Goal: Check status: Check status

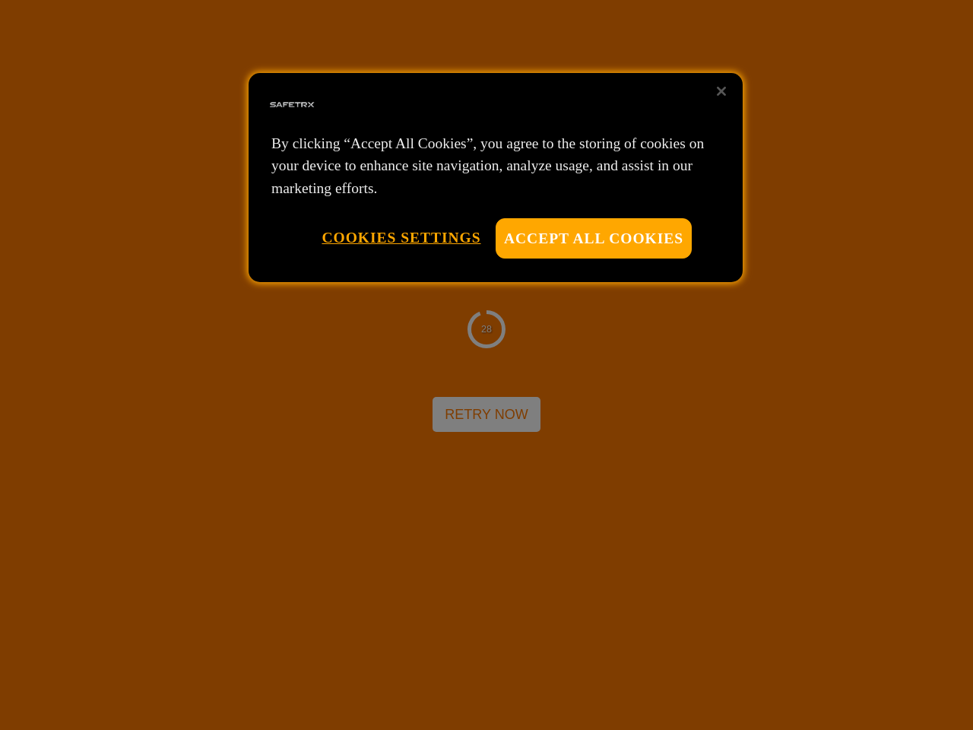
click at [486, 365] on div at bounding box center [486, 365] width 973 height 730
click at [594, 238] on button "Accept All Cookies" at bounding box center [594, 238] width 196 height 40
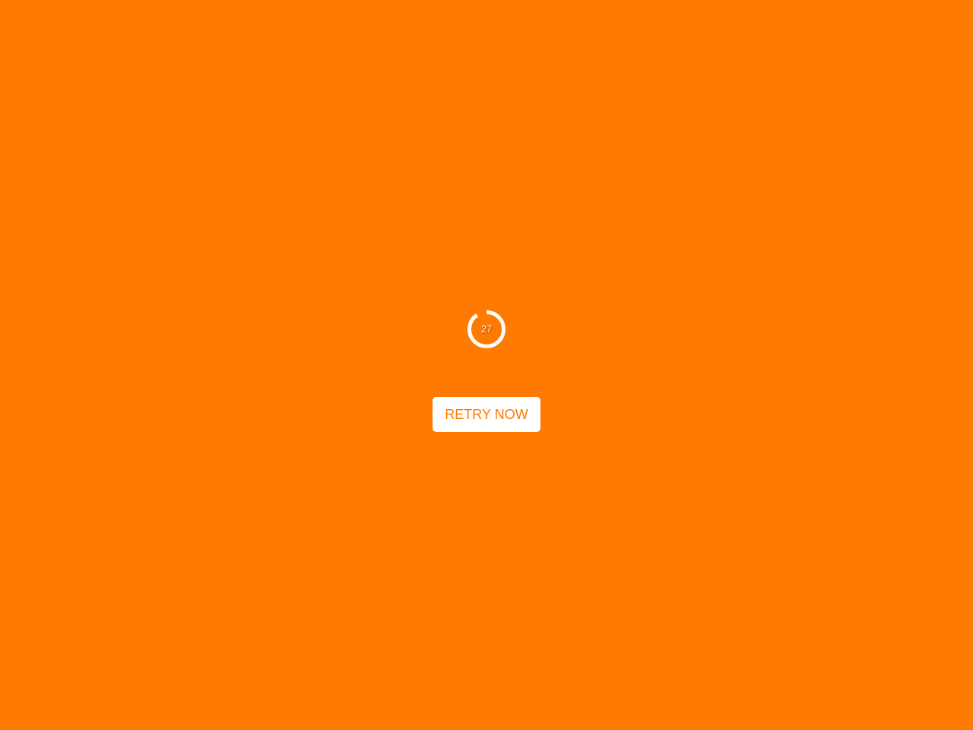
click at [401, 237] on button "Cookies Settings" at bounding box center [400, 237] width 159 height 39
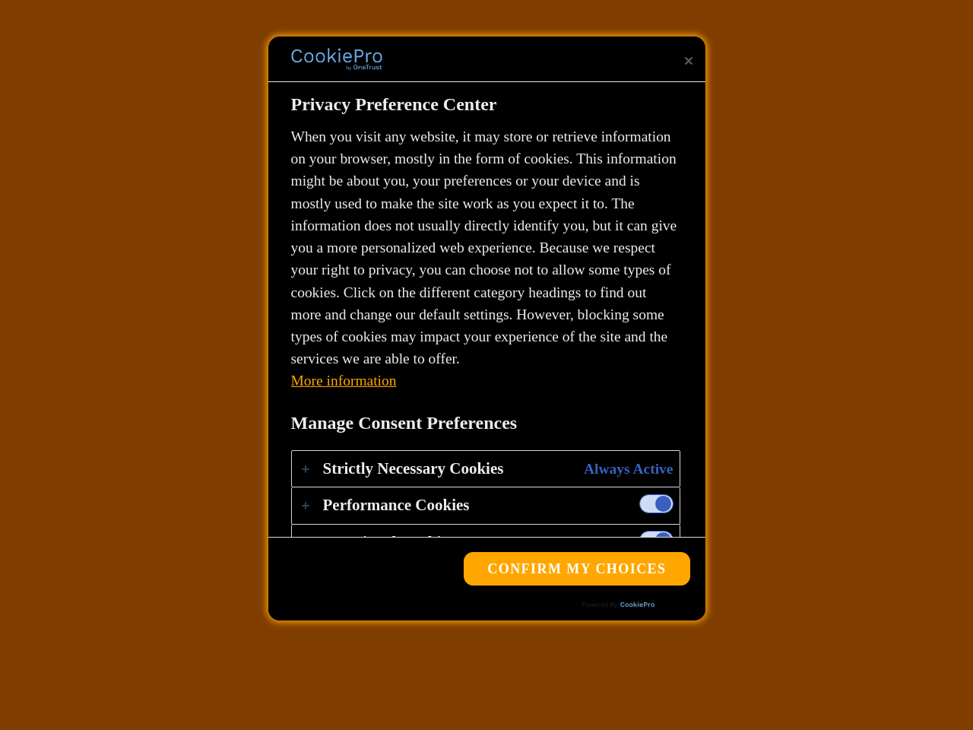
click at [721, 91] on div "27 Retry Now" at bounding box center [486, 365] width 973 height 730
